Goal: Communication & Community: Participate in discussion

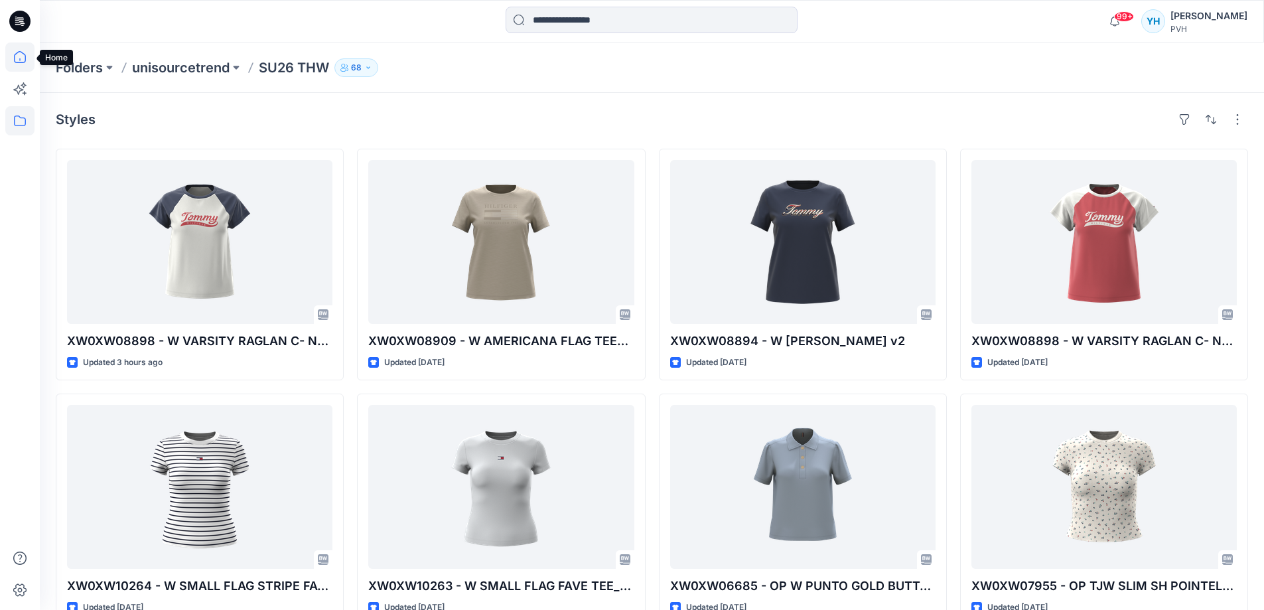
click at [21, 54] on icon at bounding box center [19, 56] width 29 height 29
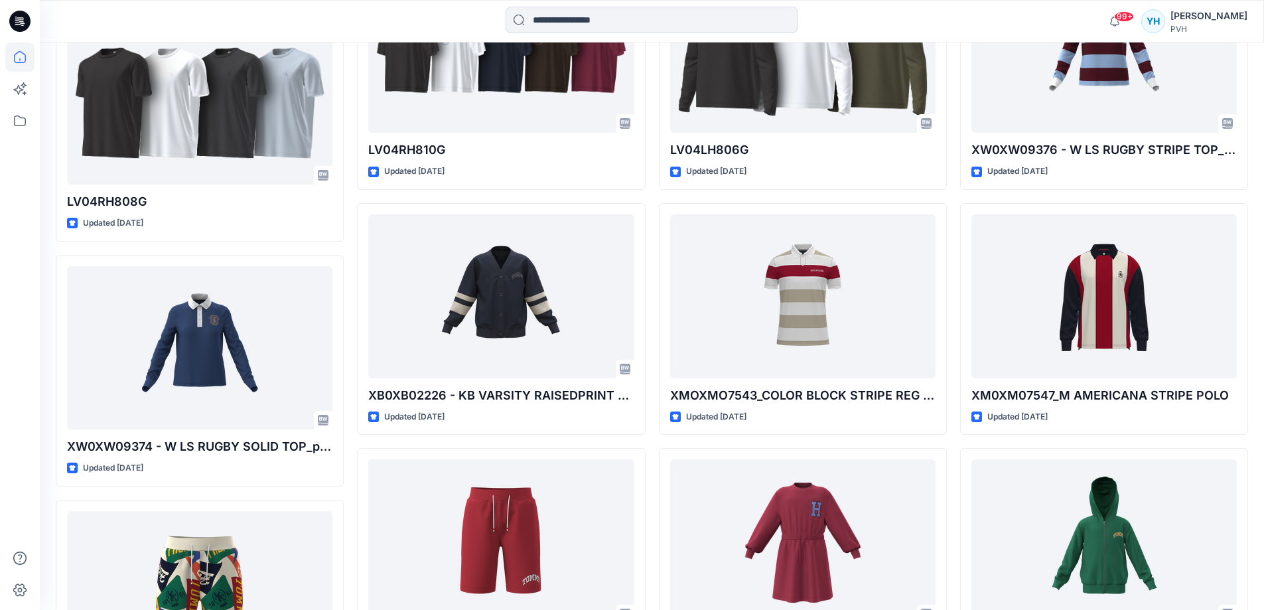
scroll to position [1958, 0]
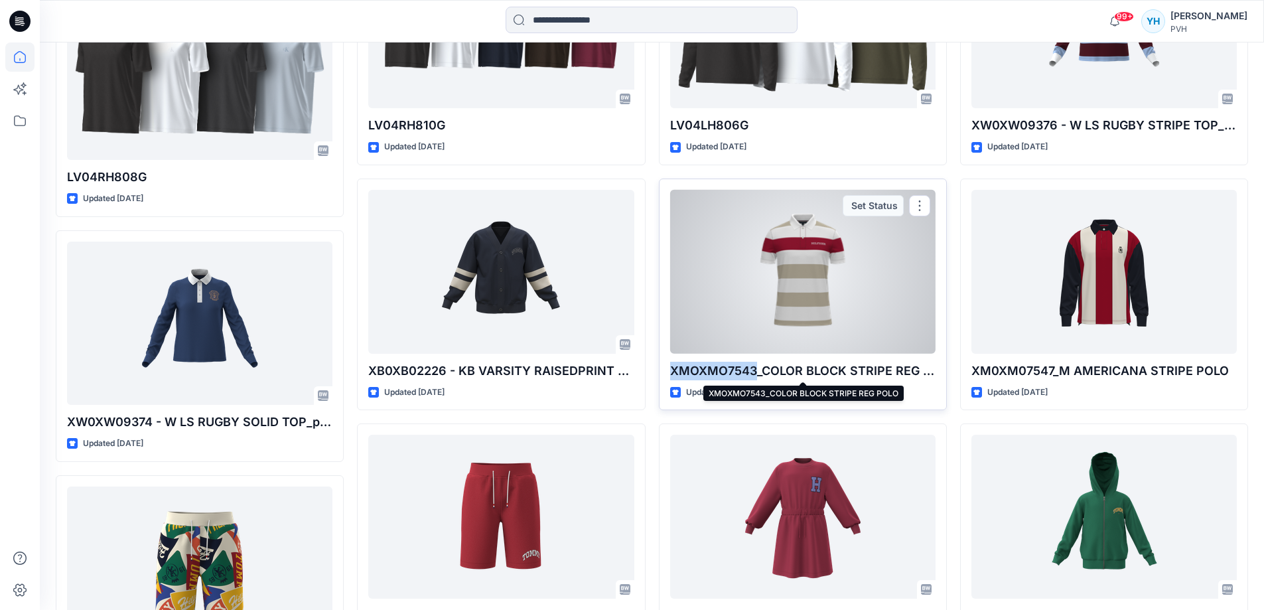
drag, startPoint x: 757, startPoint y: 376, endPoint x: 672, endPoint y: 376, distance: 84.9
click at [672, 376] on p "XMOXMO7543_COLOR BLOCK STRIPE REG POLO" at bounding box center [802, 371] width 265 height 19
copy p "XMOXMO7543"
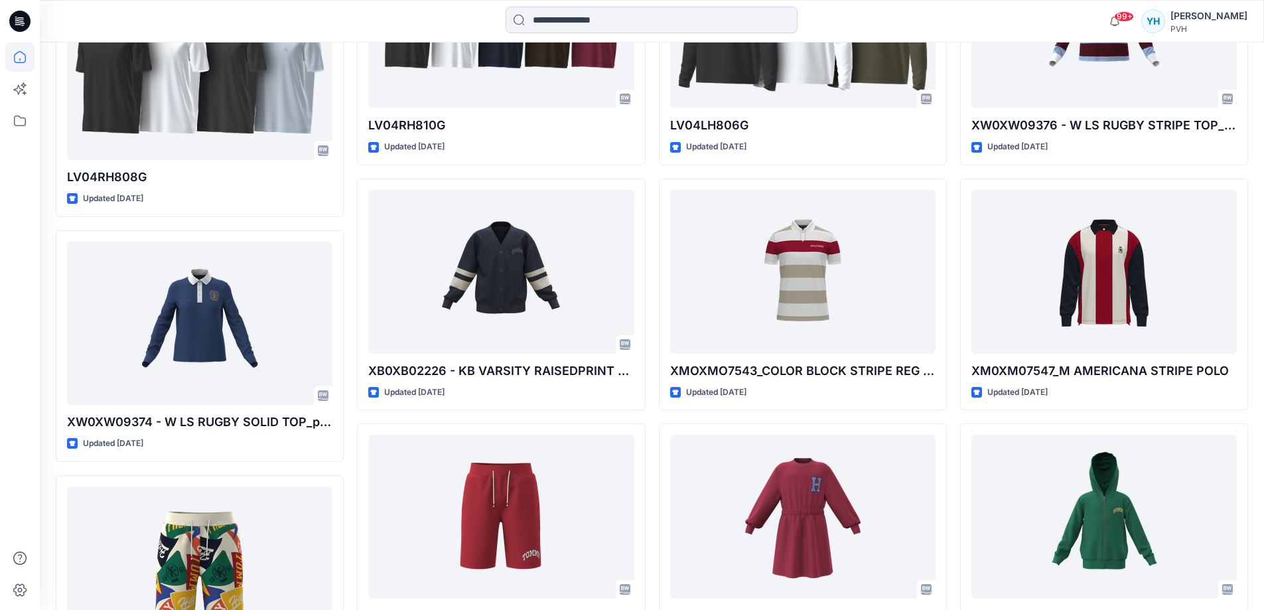
click at [708, 19] on input at bounding box center [651, 20] width 292 height 27
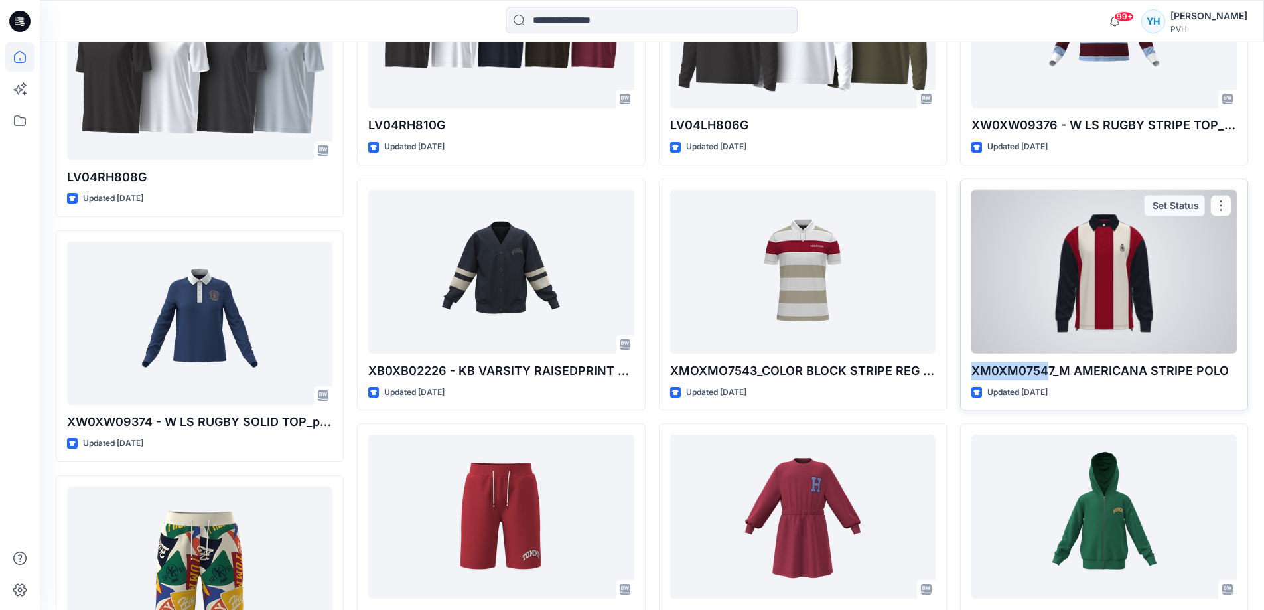
drag, startPoint x: 1049, startPoint y: 377, endPoint x: 961, endPoint y: 367, distance: 88.1
click at [961, 367] on div "XM0XM07547_M AMERICANA STRIPE POLO Updated 4 days ago Set Status" at bounding box center [1104, 294] width 288 height 232
drag, startPoint x: 1053, startPoint y: 379, endPoint x: 968, endPoint y: 374, distance: 85.7
click at [968, 374] on div "XM0XM07547_M AMERICANA STRIPE POLO Updated 4 days ago Set Status" at bounding box center [1104, 294] width 288 height 232
drag, startPoint x: 1057, startPoint y: 375, endPoint x: 968, endPoint y: 369, distance: 89.1
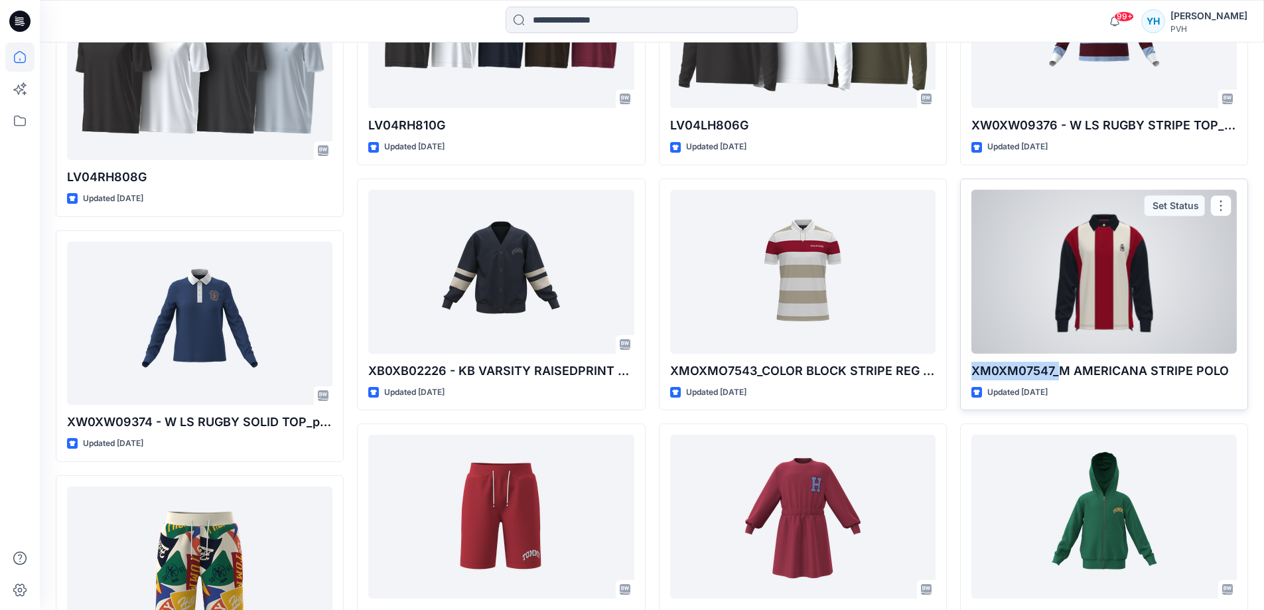
click at [968, 369] on div "XM0XM07547_M AMERICANA STRIPE POLO Updated 4 days ago Set Status" at bounding box center [1104, 294] width 288 height 232
copy p "XM0XM07547_"
click at [1143, 253] on div at bounding box center [1103, 272] width 265 height 164
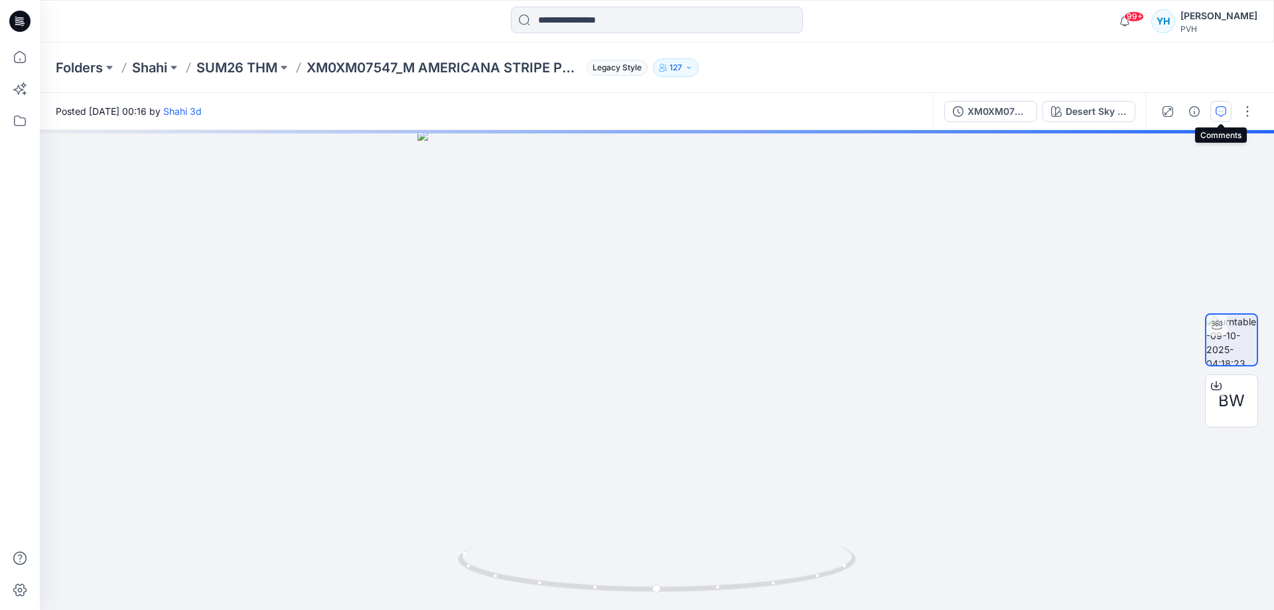
click at [1223, 117] on button "button" at bounding box center [1220, 111] width 21 height 21
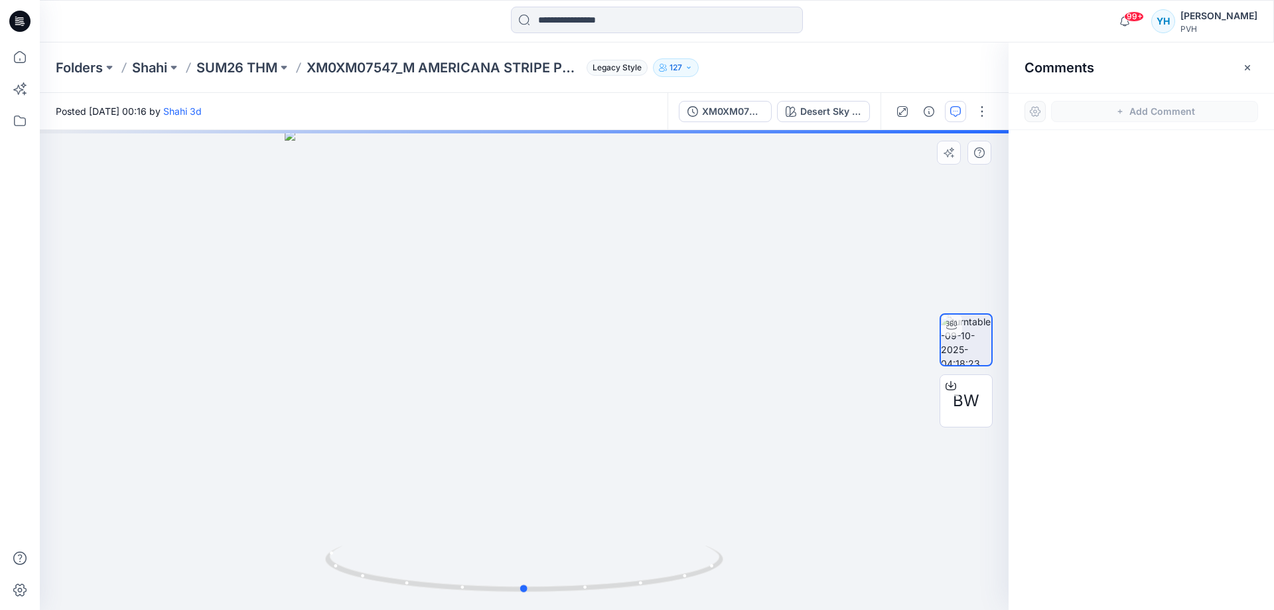
click at [754, 256] on div at bounding box center [524, 370] width 969 height 480
click at [900, 44] on div "Folders Shahi SUM26 THM XM0XM07547_M AMERICANA STRIPE POLO Legacy Style 127" at bounding box center [657, 67] width 1234 height 50
drag, startPoint x: 854, startPoint y: 61, endPoint x: 656, endPoint y: 45, distance: 198.3
click at [854, 61] on div "Folders Shahi SUM26 THM XM0XM07547_M AMERICANA STRIPE POLO Legacy Style 127" at bounding box center [605, 67] width 1099 height 19
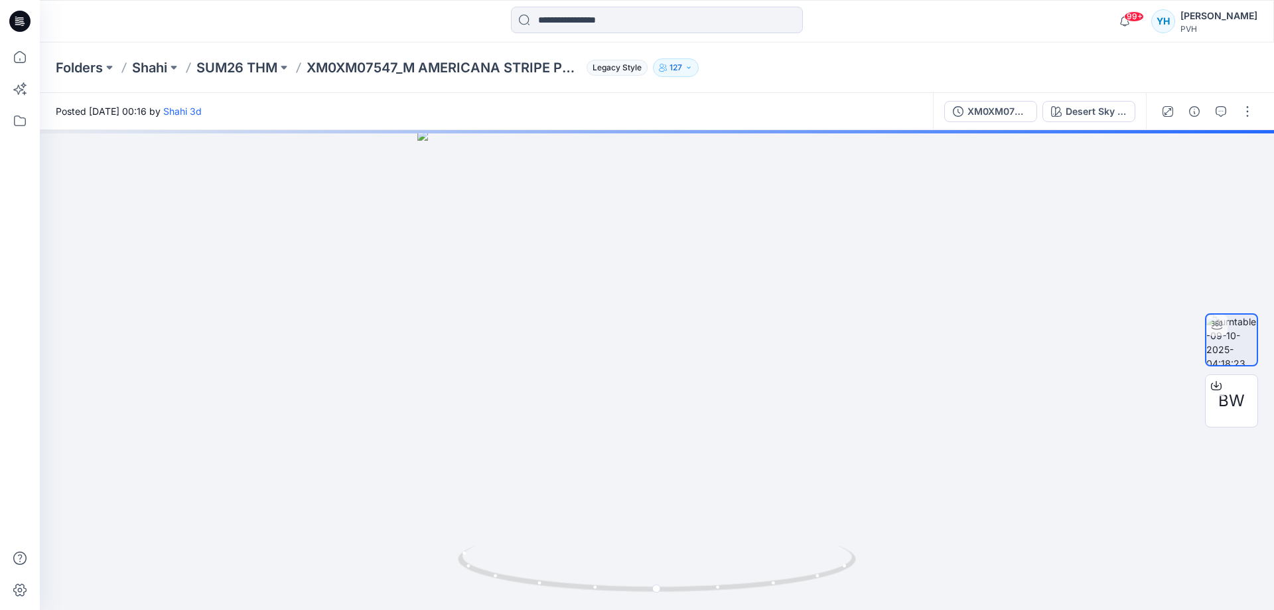
drag, startPoint x: 865, startPoint y: 84, endPoint x: 888, endPoint y: 94, distance: 25.3
click at [865, 84] on div "Folders Shahi SUM26 THM XM0XM07547_M AMERICANA STRIPE POLO Legacy Style 127" at bounding box center [657, 67] width 1234 height 50
click at [1225, 114] on button "button" at bounding box center [1220, 111] width 21 height 21
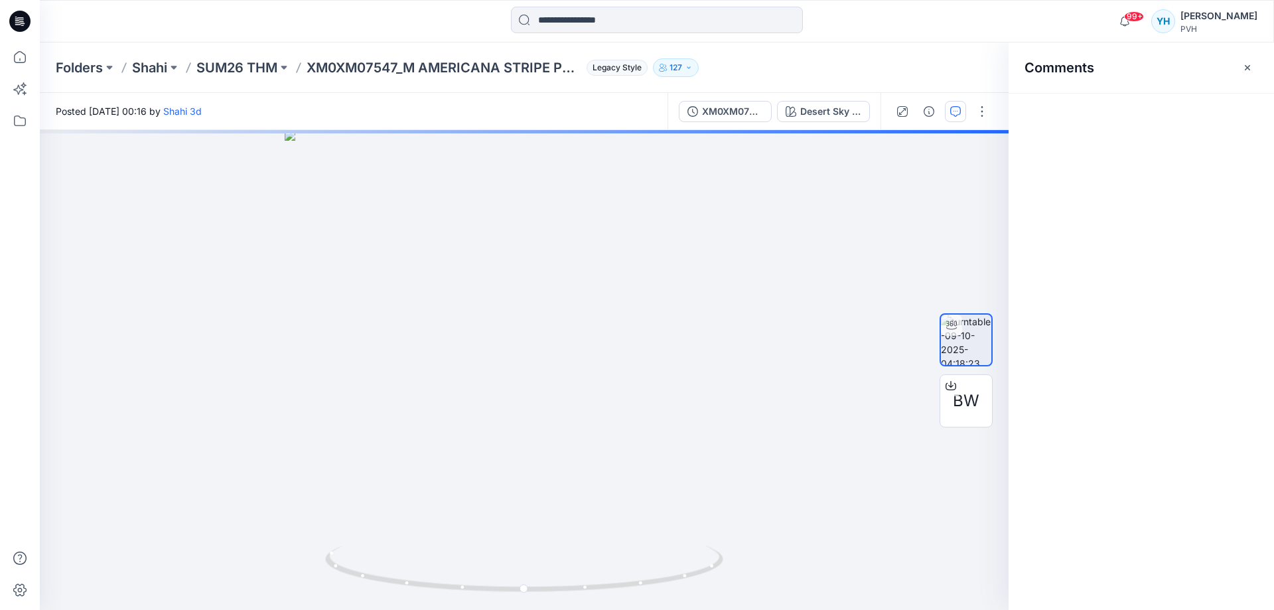
click at [878, 76] on div "Folders Shahi SUM26 THM XM0XM07547_M AMERICANA STRIPE POLO Legacy Style 127" at bounding box center [605, 67] width 1099 height 19
click at [957, 127] on div at bounding box center [941, 111] width 123 height 37
click at [953, 115] on icon "button" at bounding box center [955, 111] width 11 height 11
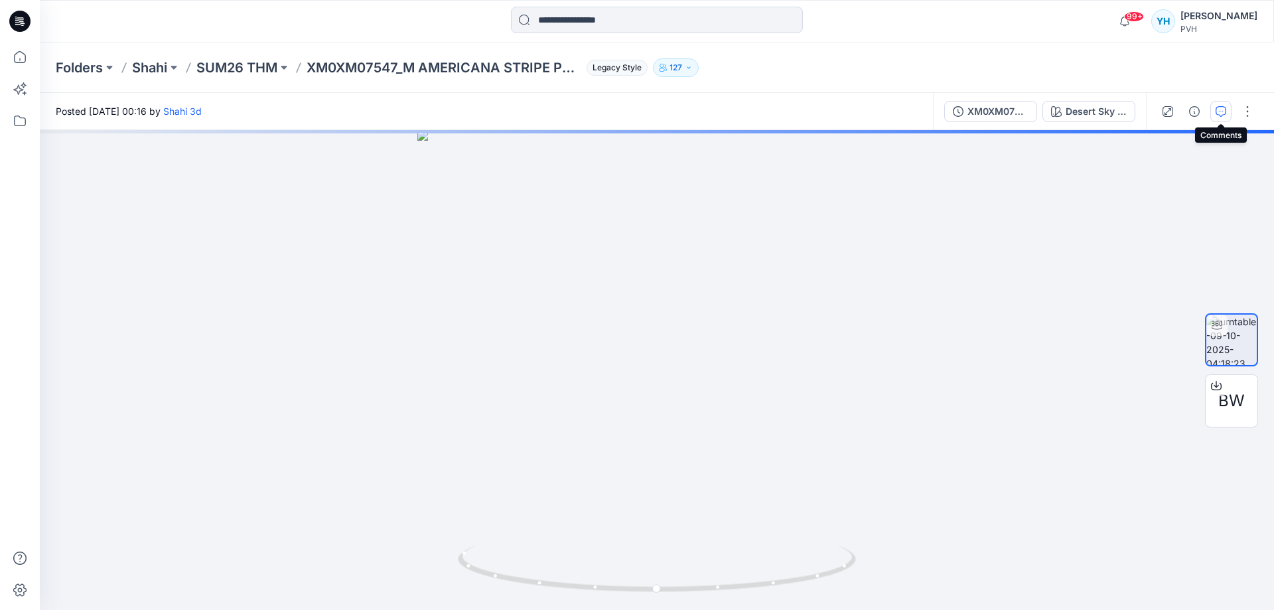
click at [1224, 109] on icon "button" at bounding box center [1220, 111] width 11 height 11
click at [1220, 109] on icon "button" at bounding box center [1220, 111] width 11 height 11
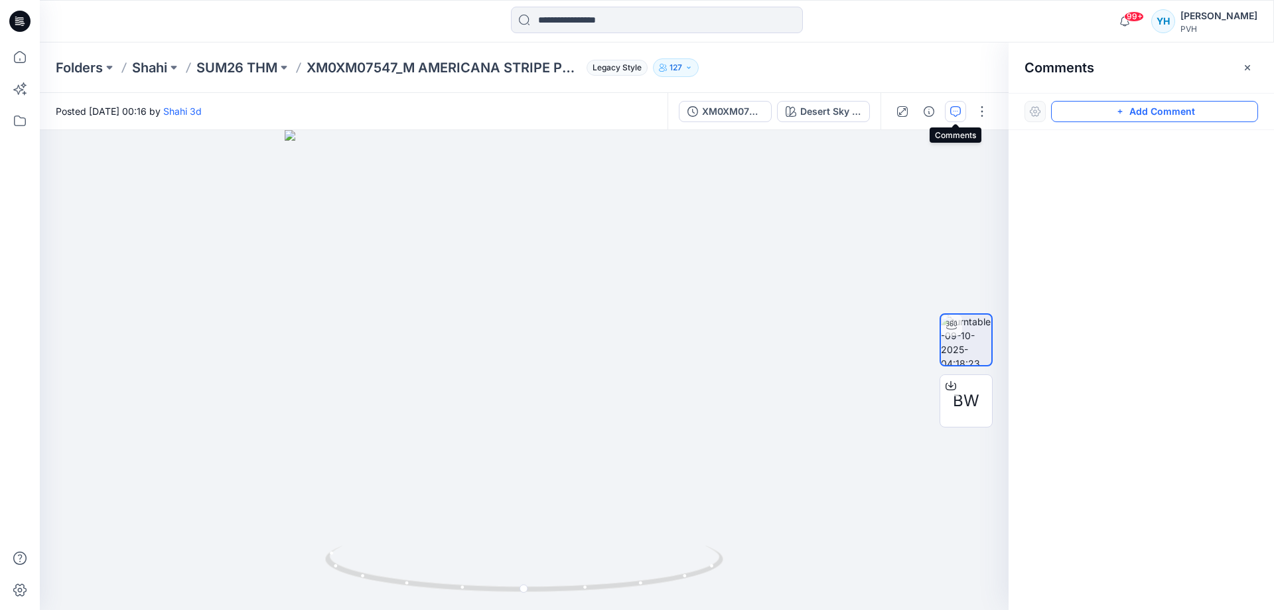
click at [1076, 109] on button "Add Comment" at bounding box center [1154, 111] width 207 height 21
click at [659, 218] on div "1" at bounding box center [524, 370] width 969 height 480
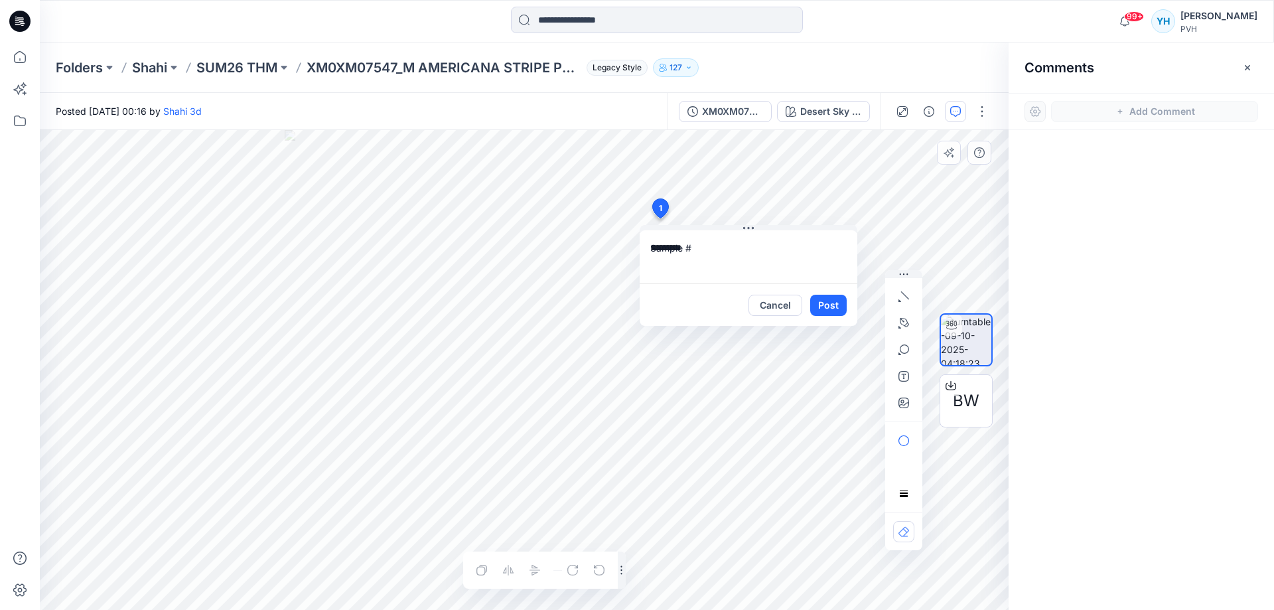
paste textarea "**********"
type textarea "**********"
click at [827, 304] on button "Post" at bounding box center [828, 305] width 36 height 21
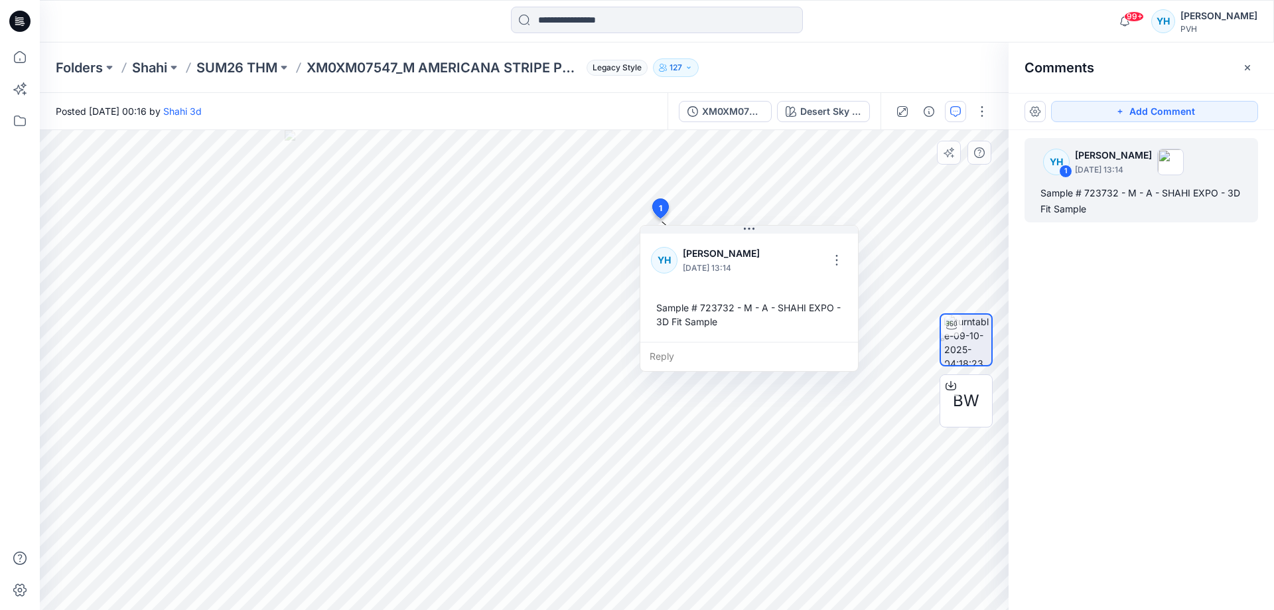
click at [781, 60] on div "Folders Shahi SUM26 THM XM0XM07547_M AMERICANA STRIPE POLO Legacy Style 127" at bounding box center [605, 67] width 1099 height 19
click at [921, 51] on div "Folders Shahi SUM26 THM XM0XM07547_M AMERICANA STRIPE POLO Legacy Style 127" at bounding box center [657, 67] width 1234 height 50
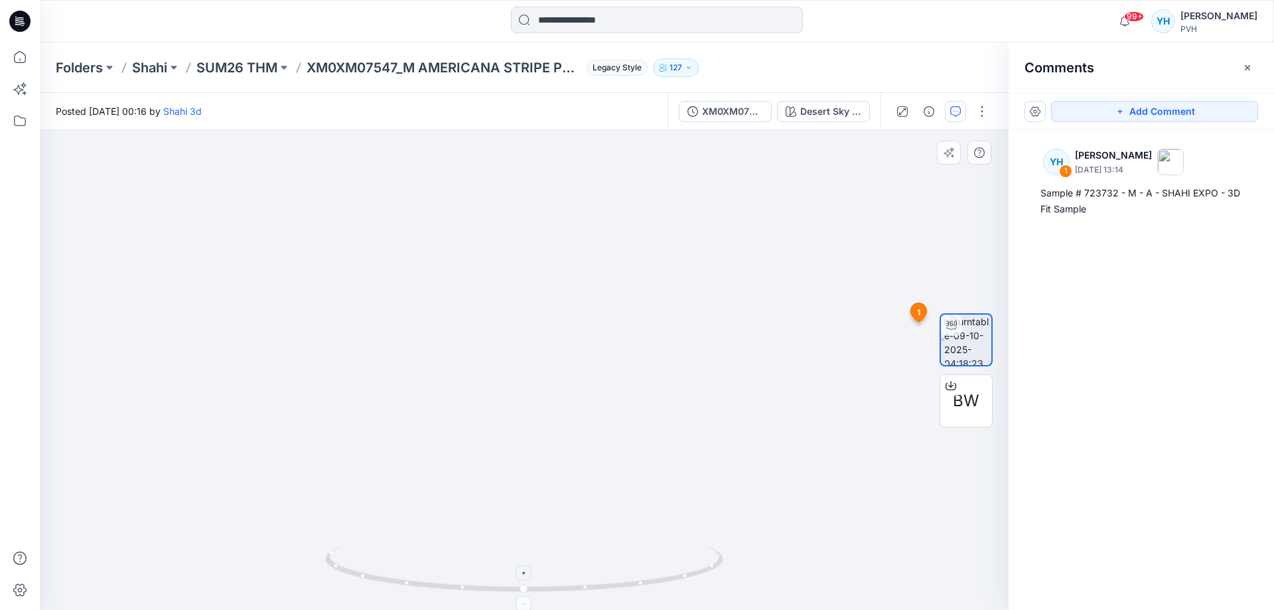
drag, startPoint x: 505, startPoint y: 253, endPoint x: 557, endPoint y: 588, distance: 339.0
click at [557, 588] on div at bounding box center [524, 370] width 969 height 480
click at [949, 410] on div "BW" at bounding box center [965, 400] width 53 height 53
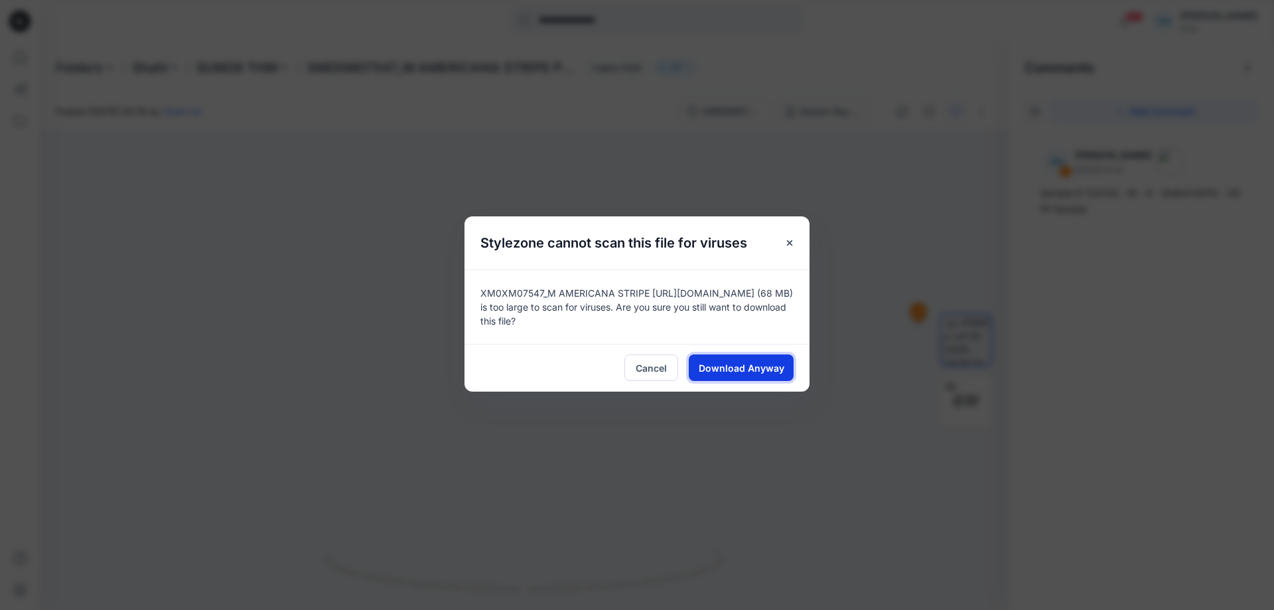
click at [730, 360] on button "Download Anyway" at bounding box center [741, 367] width 105 height 27
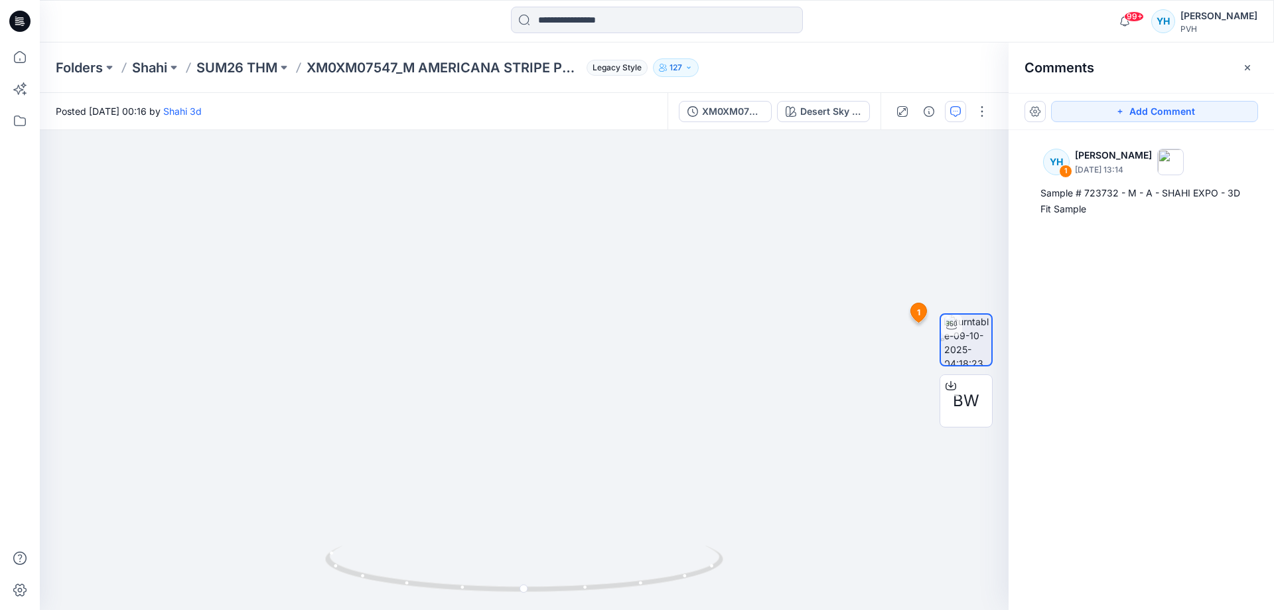
drag, startPoint x: 1212, startPoint y: 464, endPoint x: 1170, endPoint y: 439, distance: 48.5
click at [1212, 464] on div "YH 1 [PERSON_NAME] [DATE] 13:14 Sample # 723732 - M - A - SHAHI EXPO - 3D Fit S…" at bounding box center [1140, 345] width 265 height 431
drag, startPoint x: 154, startPoint y: 513, endPoint x: 151, endPoint y: 495, distance: 18.9
click at [155, 513] on img at bounding box center [576, 355] width 1210 height 510
click at [669, 17] on input at bounding box center [657, 20] width 292 height 27
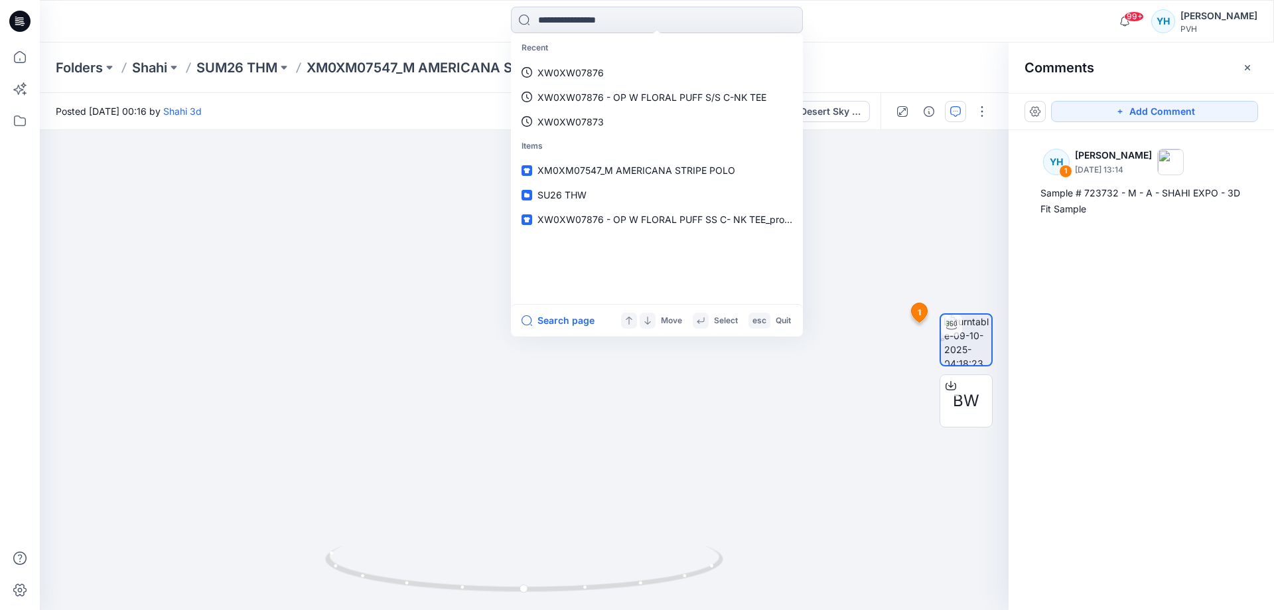
paste input "**********"
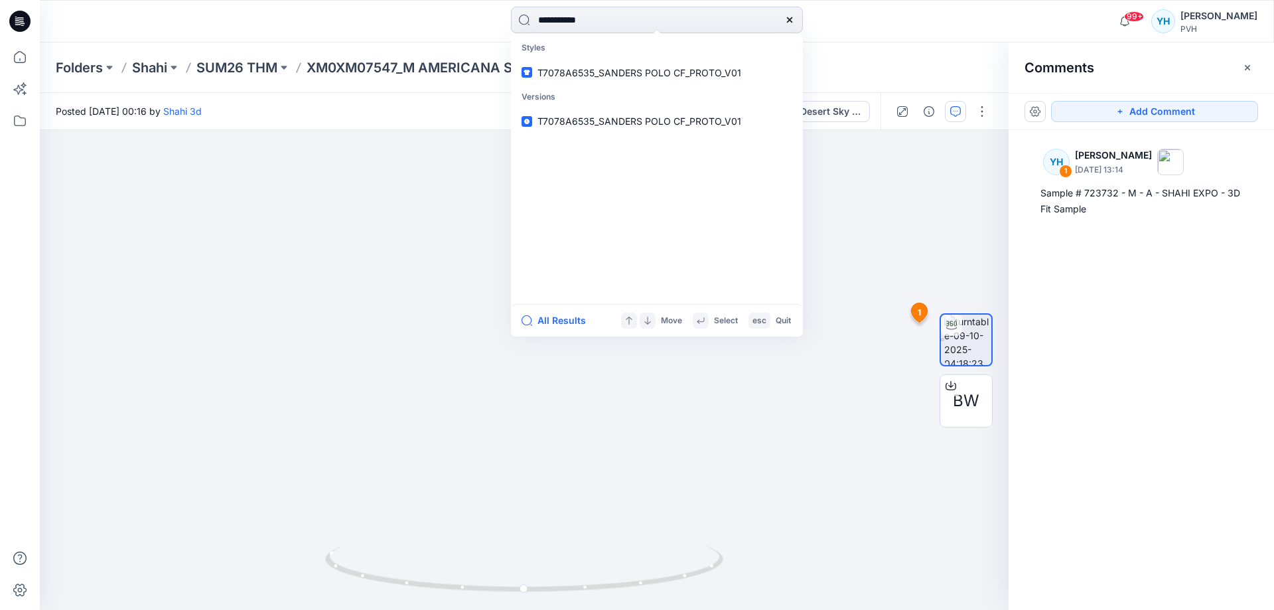
type input "**********"
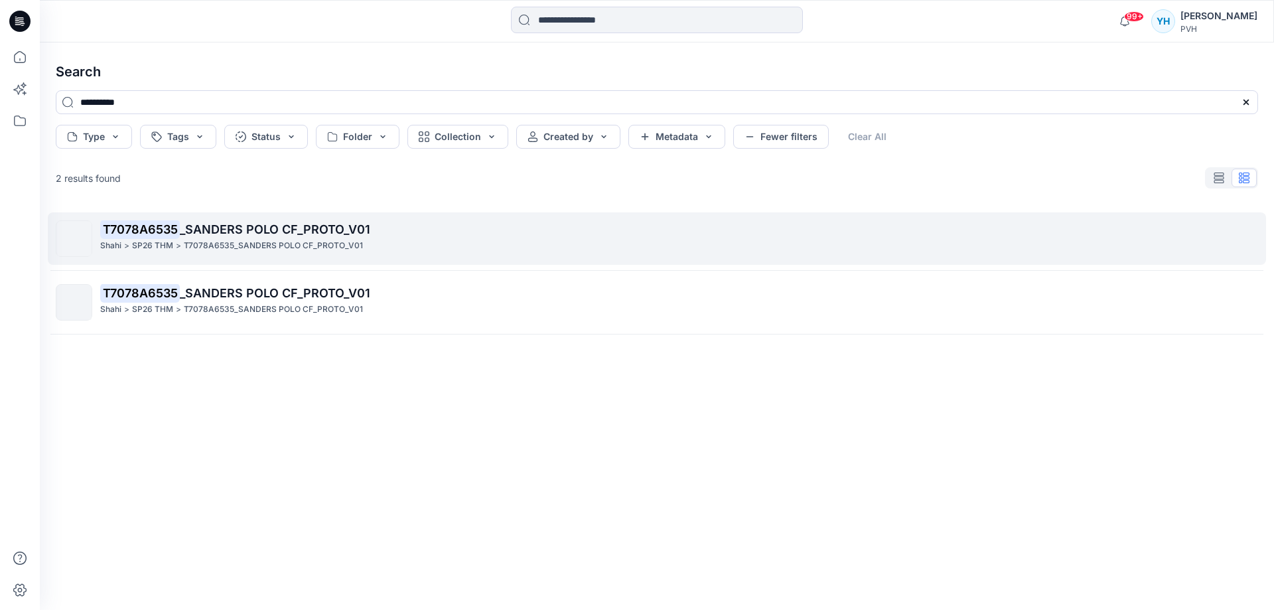
click at [327, 236] on p "T7078A6535 _SANDERS POLO CF_PROTO_V01" at bounding box center [678, 229] width 1157 height 19
